Goal: Transaction & Acquisition: Book appointment/travel/reservation

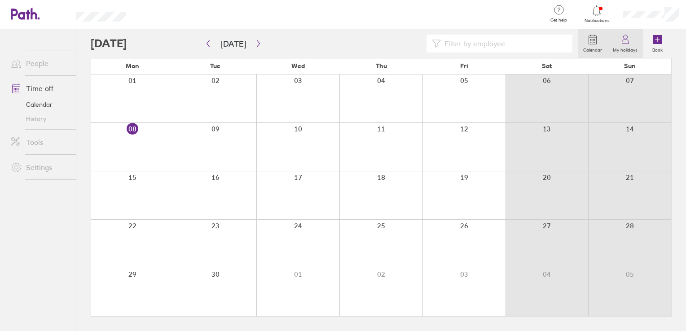
click at [624, 39] on icon at bounding box center [625, 39] width 11 height 11
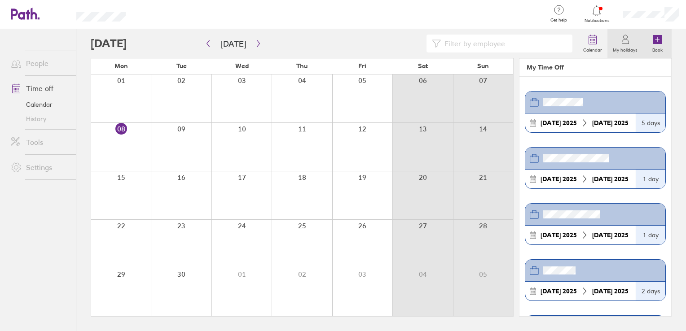
click at [655, 40] on icon at bounding box center [657, 39] width 9 height 9
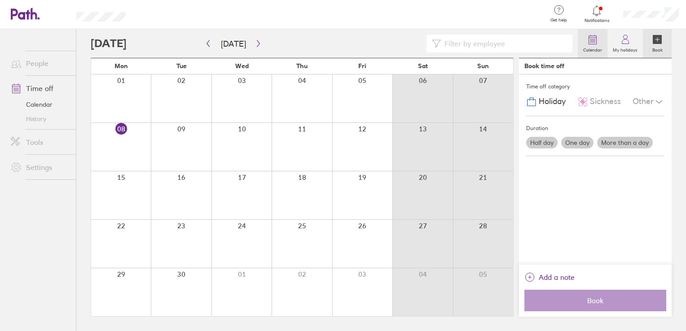
click at [593, 42] on icon at bounding box center [592, 39] width 11 height 11
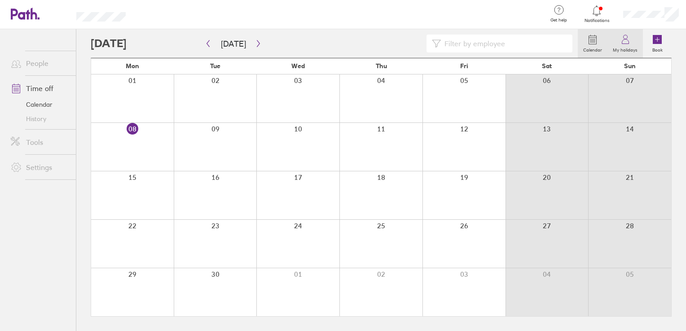
click at [618, 43] on link "My holidays" at bounding box center [625, 43] width 35 height 29
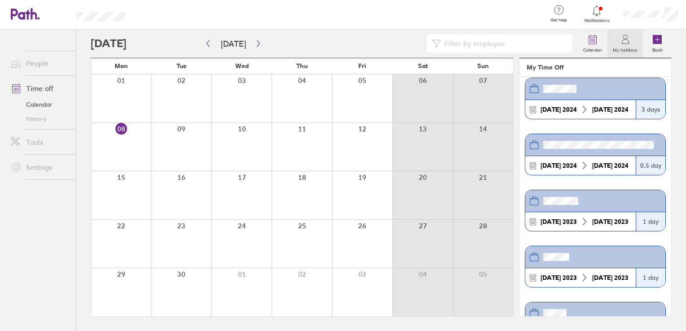
scroll to position [1213, 0]
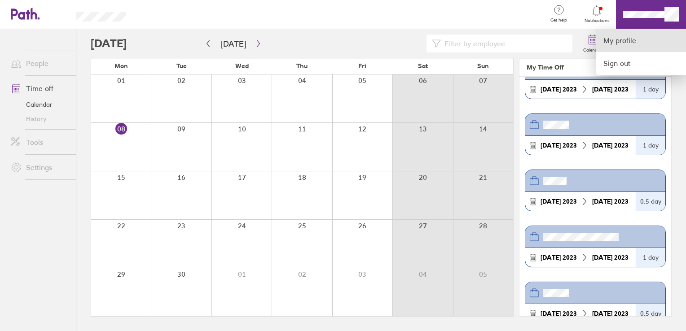
click at [649, 46] on link "My profile" at bounding box center [641, 40] width 90 height 23
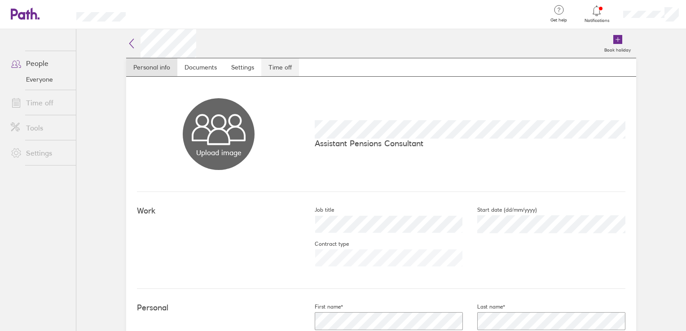
click at [274, 65] on link "Time off" at bounding box center [280, 67] width 38 height 18
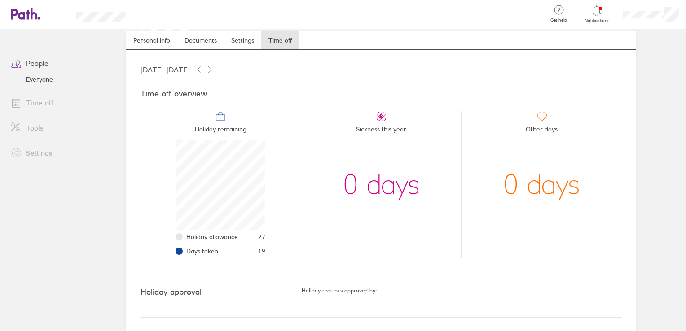
scroll to position [27, 0]
click at [149, 43] on link "Personal info" at bounding box center [151, 40] width 51 height 18
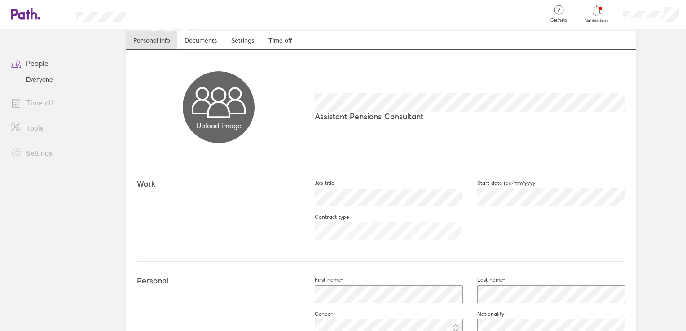
drag, startPoint x: 195, startPoint y: 45, endPoint x: 221, endPoint y: 43, distance: 25.7
click at [195, 45] on link "Documents" at bounding box center [200, 40] width 47 height 18
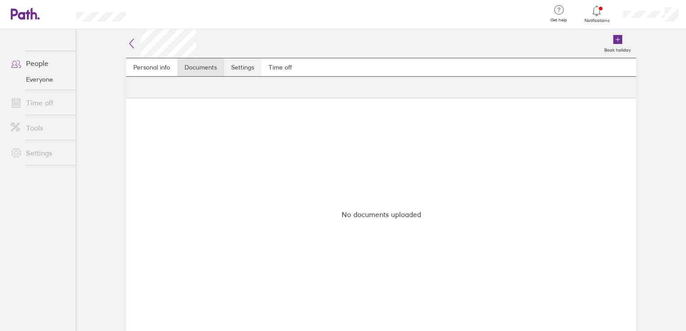
click at [237, 73] on link "Settings" at bounding box center [242, 67] width 37 height 18
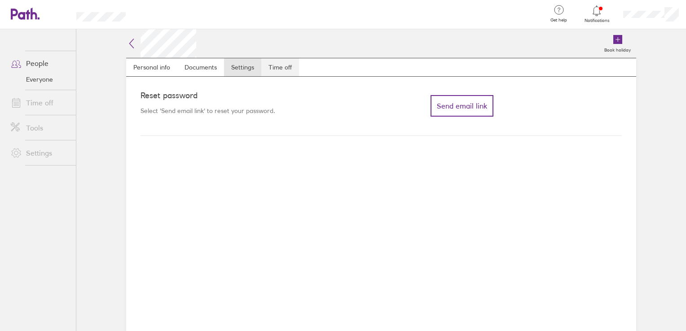
click at [275, 69] on link "Time off" at bounding box center [280, 67] width 38 height 18
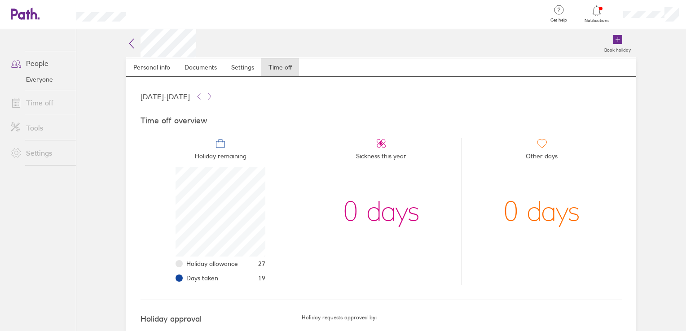
scroll to position [90, 90]
click at [39, 96] on link "Time off" at bounding box center [40, 103] width 72 height 18
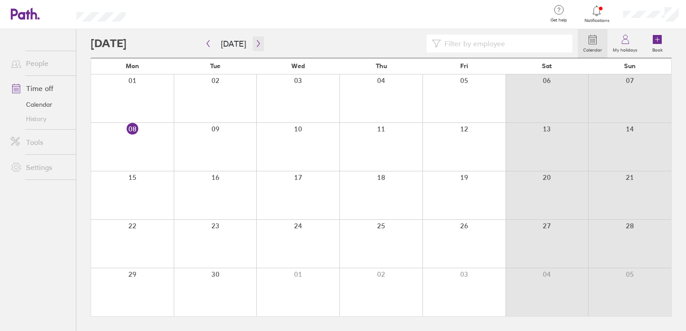
click at [257, 45] on icon "button" at bounding box center [258, 43] width 7 height 7
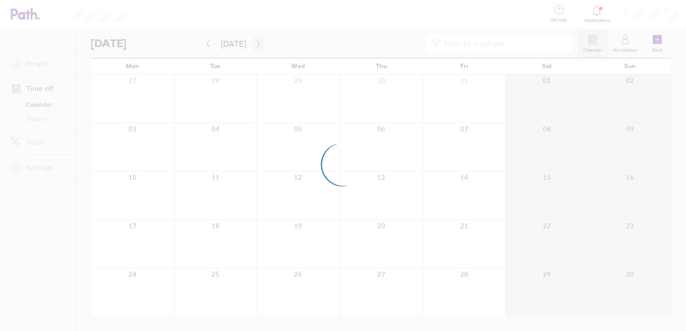
click at [257, 45] on div at bounding box center [343, 165] width 686 height 331
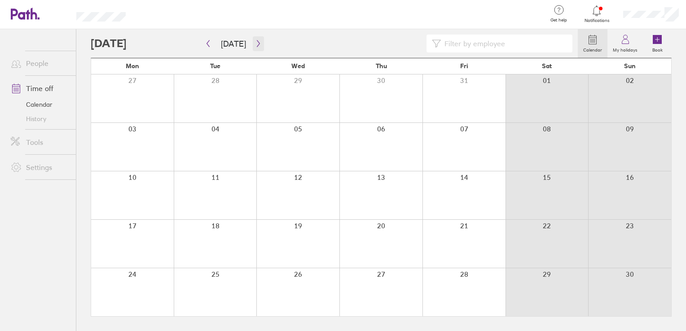
click at [257, 45] on icon "button" at bounding box center [258, 43] width 7 height 7
click at [655, 43] on icon at bounding box center [657, 39] width 9 height 9
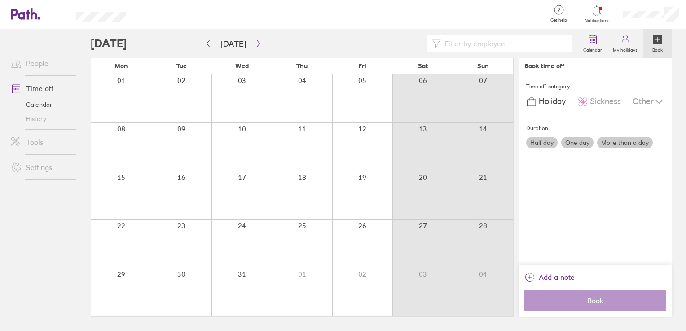
click at [198, 46] on div at bounding box center [334, 44] width 487 height 18
click at [203, 46] on button "button" at bounding box center [208, 43] width 11 height 15
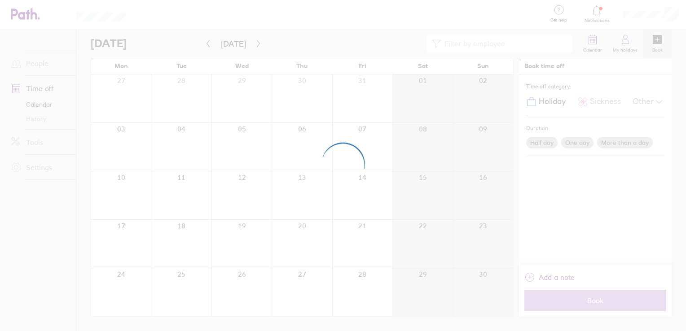
click at [208, 47] on div at bounding box center [343, 165] width 686 height 331
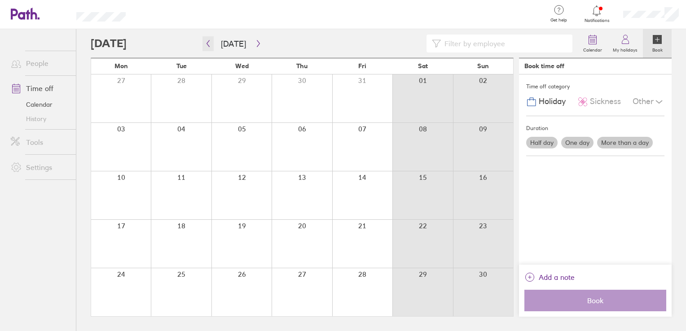
click at [209, 44] on icon "button" at bounding box center [208, 43] width 7 height 7
click at [241, 286] on div at bounding box center [242, 293] width 60 height 48
click at [616, 143] on label "More than a day" at bounding box center [625, 143] width 56 height 12
click at [0, 0] on input "More than a day" at bounding box center [0, 0] width 0 height 0
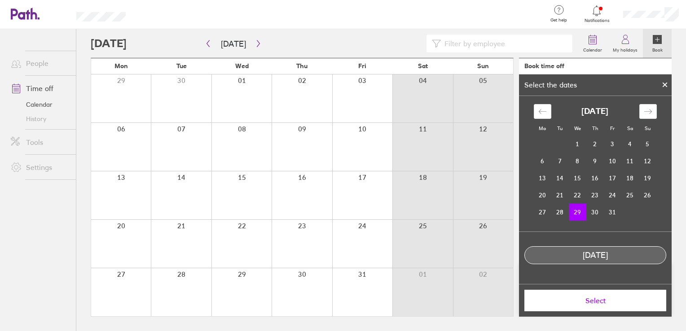
click at [574, 210] on td "29" at bounding box center [578, 212] width 18 height 17
click at [613, 208] on td "31" at bounding box center [613, 212] width 18 height 17
click at [571, 214] on td "29" at bounding box center [578, 212] width 18 height 17
click at [579, 305] on span "Select" at bounding box center [595, 301] width 129 height 8
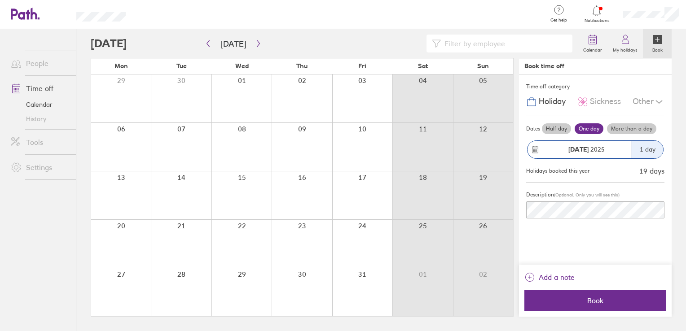
click at [627, 132] on label "More than a day" at bounding box center [631, 129] width 49 height 11
click at [0, 0] on input "More than a day" at bounding box center [0, 0] width 0 height 0
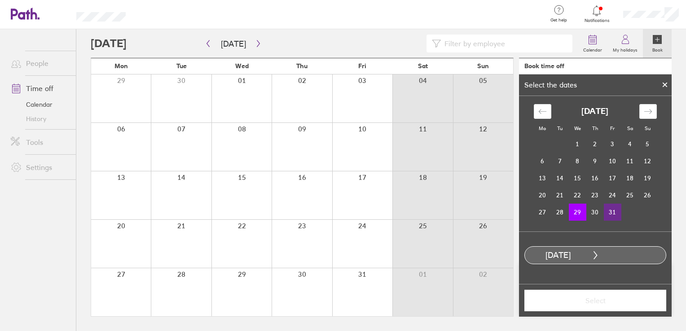
click at [612, 212] on td "31" at bounding box center [613, 212] width 18 height 17
click at [599, 301] on span "Select" at bounding box center [595, 301] width 129 height 8
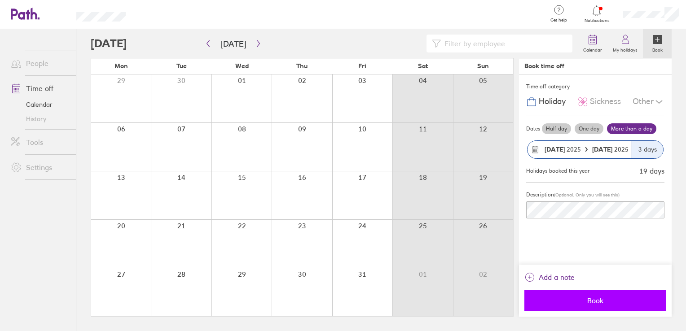
click at [579, 300] on span "Book" at bounding box center [595, 301] width 129 height 8
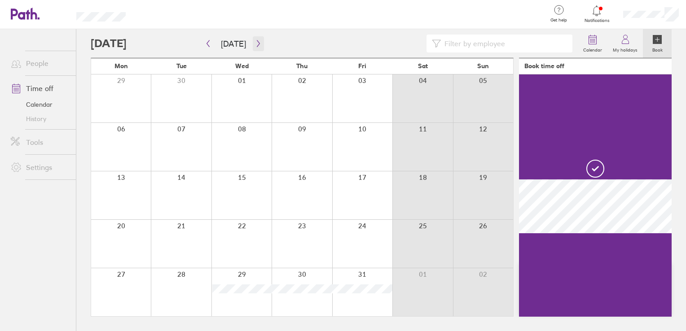
click at [259, 43] on button "button" at bounding box center [258, 43] width 11 height 15
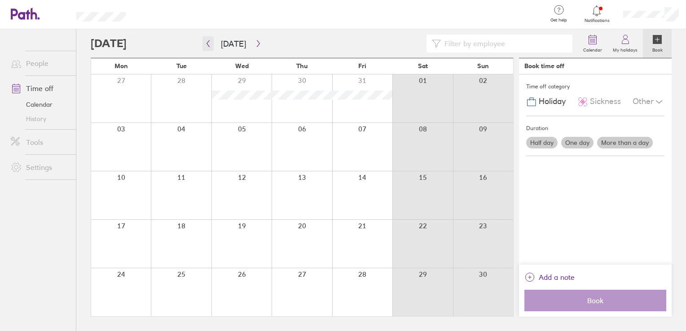
click at [210, 48] on button "button" at bounding box center [208, 43] width 11 height 15
